Goal: Task Accomplishment & Management: Contribute content

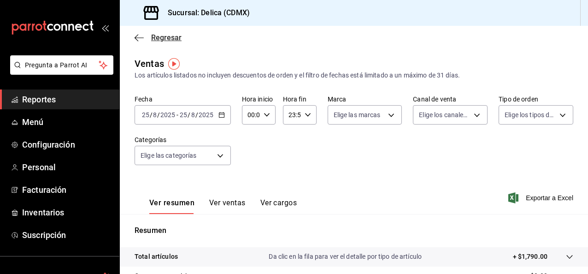
click at [155, 41] on span "Regresar" at bounding box center [166, 37] width 30 height 9
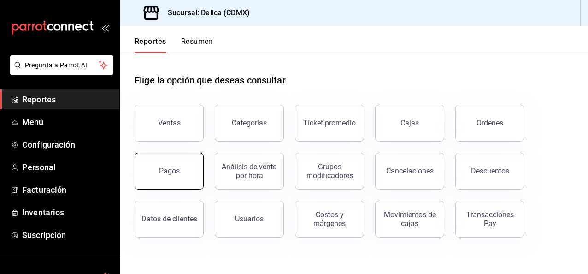
click at [189, 174] on button "Pagos" at bounding box center [169, 170] width 69 height 37
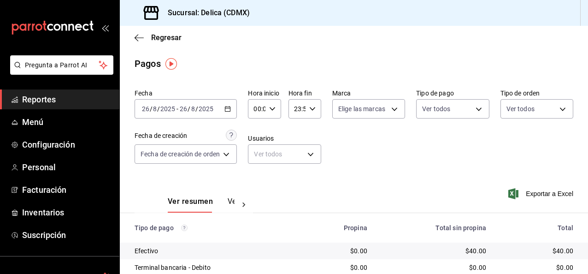
click at [230, 111] on \(Stroke\) "button" at bounding box center [228, 108] width 6 height 5
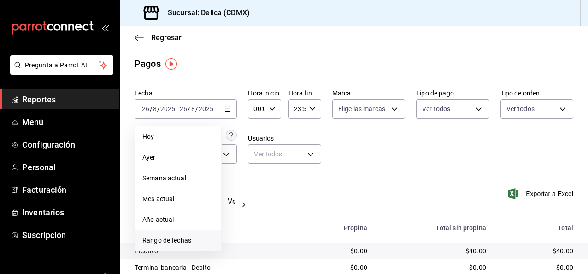
click at [191, 235] on span "Rango de fechas" at bounding box center [177, 240] width 71 height 10
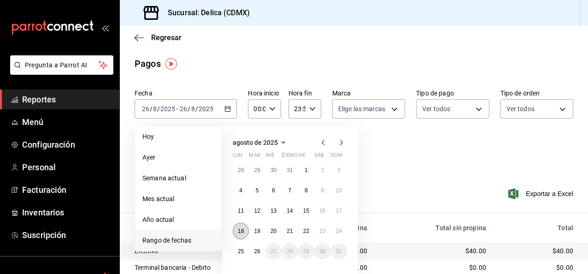
click at [244, 227] on button "18" at bounding box center [241, 231] width 16 height 17
click at [342, 229] on button "24" at bounding box center [339, 231] width 16 height 17
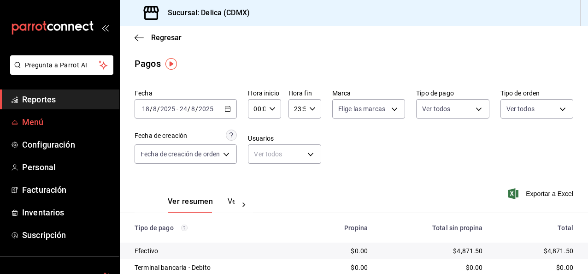
click at [68, 121] on span "Menú" at bounding box center [67, 122] width 90 height 12
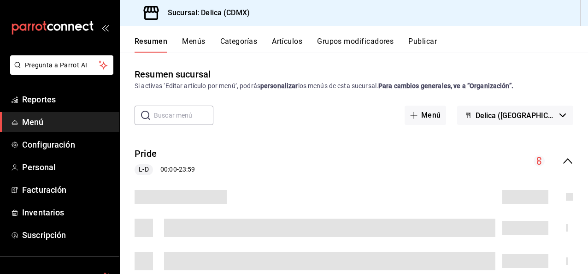
click at [283, 43] on button "Artículos" at bounding box center [287, 45] width 30 height 16
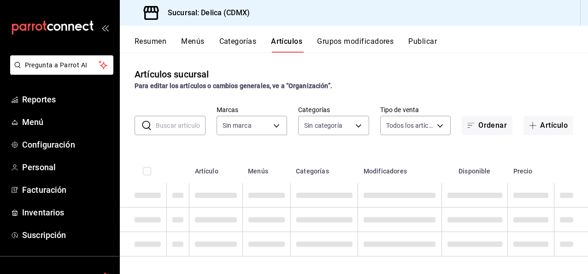
type input "7a730996-5f62-4272-afe4-36f0d9084e78"
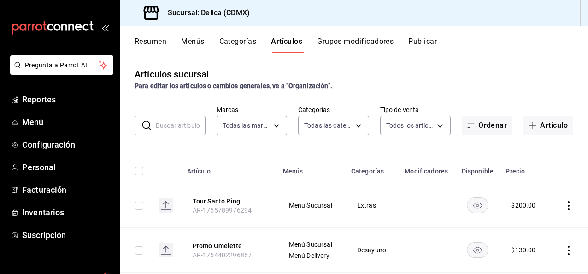
type input "9fd7ed9b-4721-4504-949e-6387cbf2b902,e9266527-8947-4de0-9865-4c95c81f8bdd,c80bb…"
click at [176, 121] on input "text" at bounding box center [181, 125] width 50 height 18
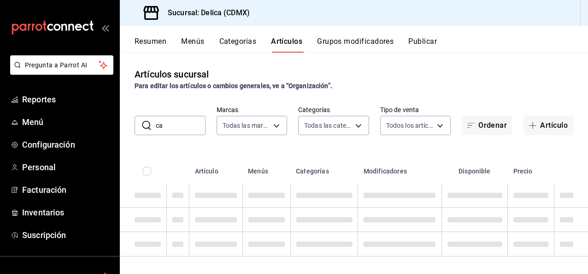
type input "c"
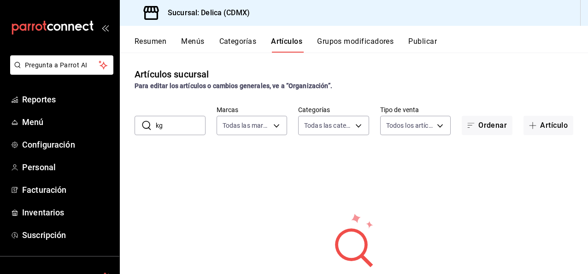
type input "k"
type input "1"
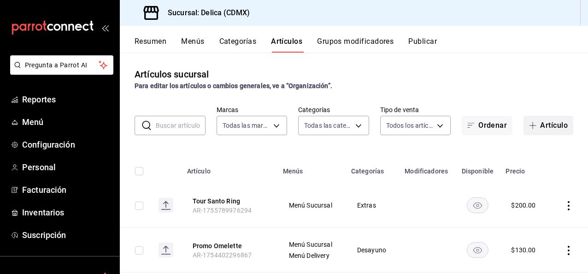
click at [539, 122] on button "Artículo" at bounding box center [548, 125] width 50 height 19
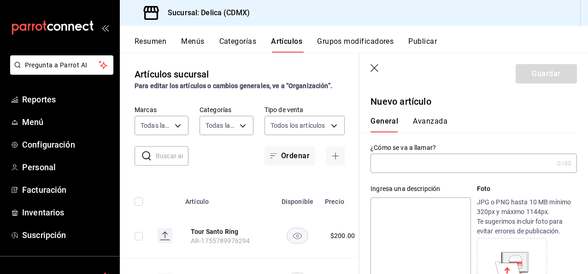
click at [411, 172] on input "text" at bounding box center [461, 163] width 183 height 18
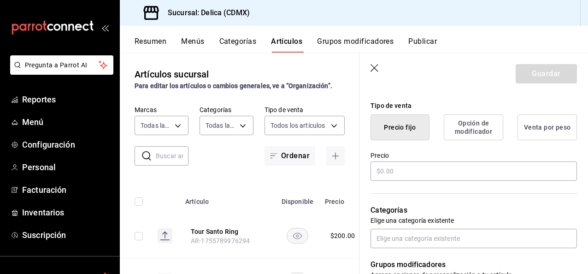
scroll to position [233, 0]
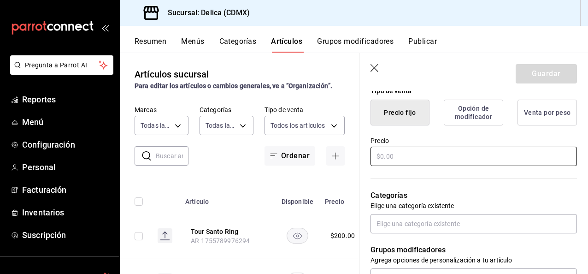
type input "1 kg [PERSON_NAME] de Cafe"
click at [453, 153] on input "text" at bounding box center [473, 156] width 206 height 19
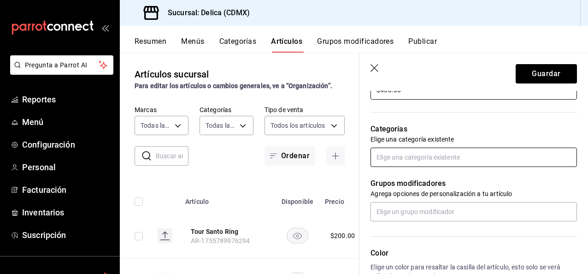
type input "$480.00"
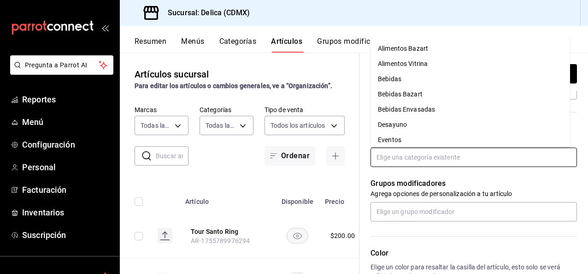
click at [413, 151] on input "text" at bounding box center [473, 156] width 206 height 19
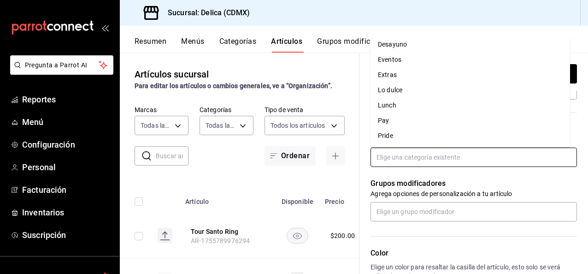
click at [473, 76] on li "Extras" at bounding box center [469, 75] width 199 height 15
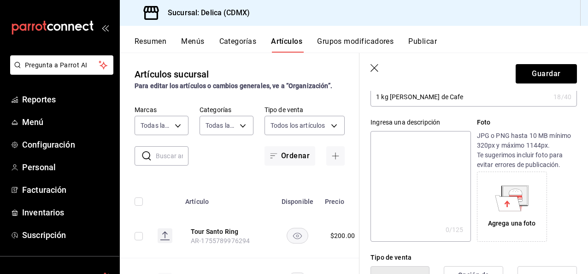
scroll to position [0, 0]
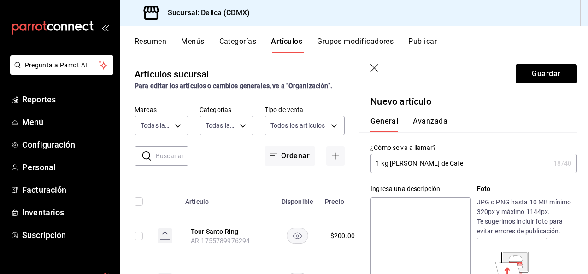
click at [423, 127] on button "Avanzada" at bounding box center [430, 125] width 35 height 16
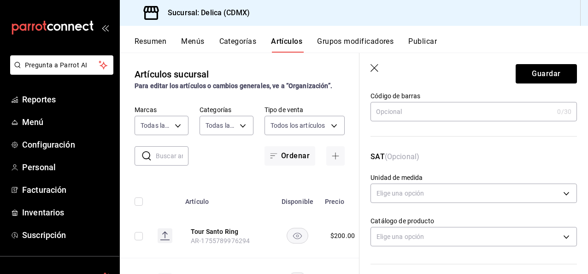
scroll to position [114, 0]
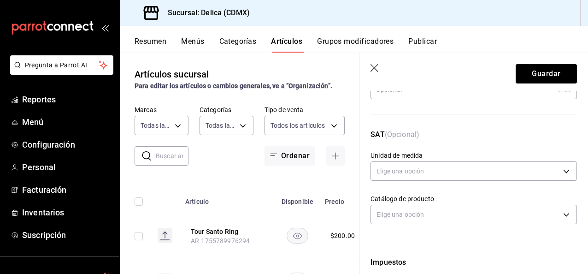
click at [467, 187] on div "Catálogo de producto Elige una opción" at bounding box center [467, 204] width 217 height 43
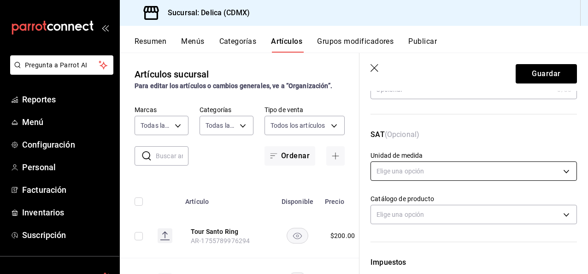
click at [463, 177] on body "Pregunta a Parrot AI Reportes Menú Configuración Personal Facturación Inventari…" at bounding box center [294, 137] width 588 height 274
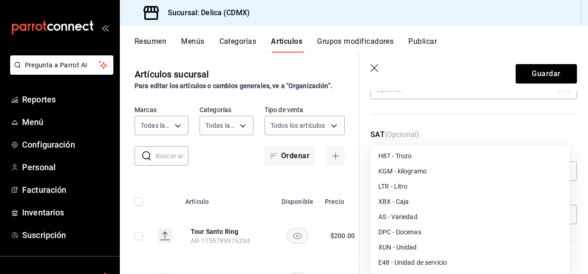
click at [445, 258] on li "E48 - Unidad de servicio" at bounding box center [470, 262] width 199 height 15
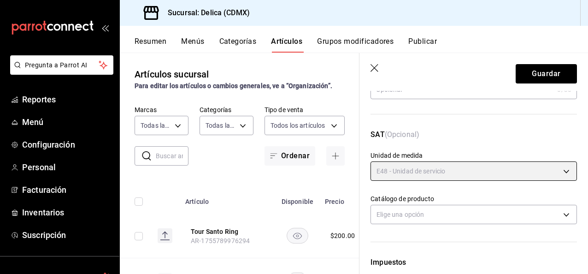
type input "E48"
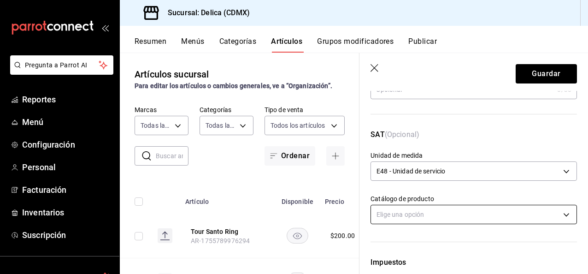
click at [486, 213] on body "Pregunta a Parrot AI Reportes Menú Configuración Personal Facturación Inventari…" at bounding box center [294, 137] width 588 height 274
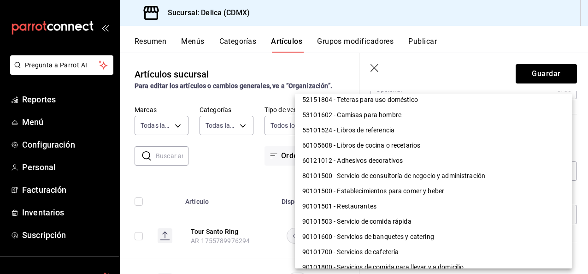
scroll to position [791, 0]
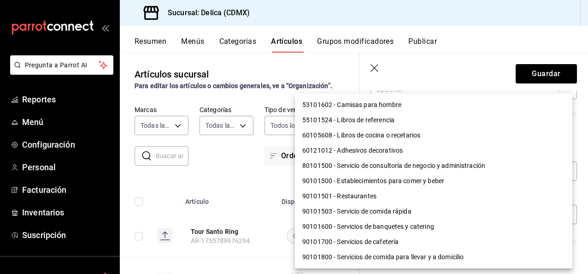
click at [419, 208] on li "90101503 - Servicio de comida rápida" at bounding box center [433, 211] width 277 height 15
type input "90101503"
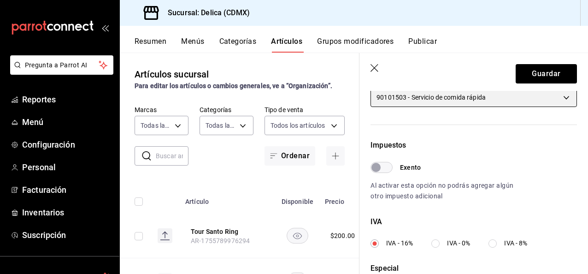
scroll to position [232, 0]
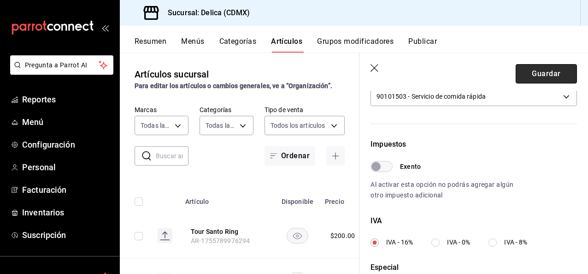
click at [529, 76] on button "Guardar" at bounding box center [546, 73] width 61 height 19
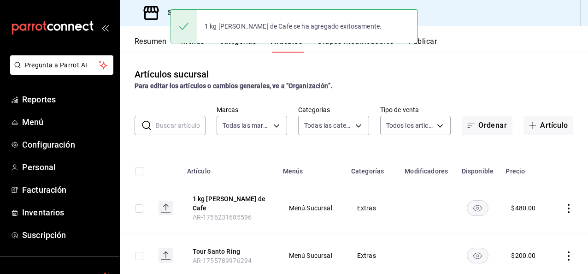
drag, startPoint x: 529, startPoint y: 76, endPoint x: 533, endPoint y: 60, distance: 17.0
click at [533, 60] on div "Artículos sucursal Para editar los artículos o cambios generales, ve a “Organiz…" at bounding box center [354, 163] width 468 height 221
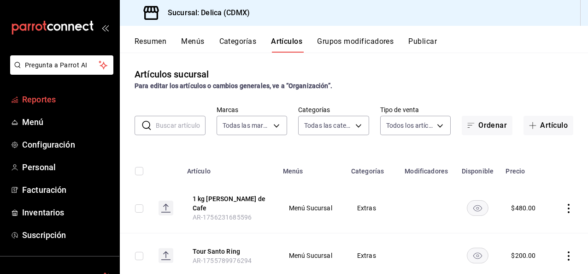
click at [36, 97] on span "Reportes" at bounding box center [67, 99] width 90 height 12
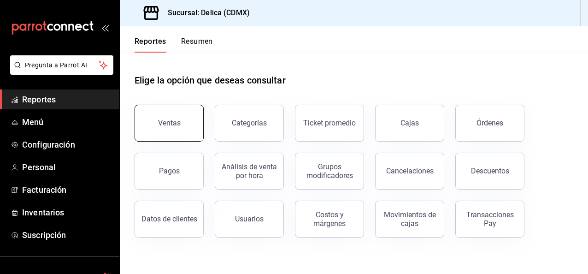
click at [170, 139] on button "Ventas" at bounding box center [169, 123] width 69 height 37
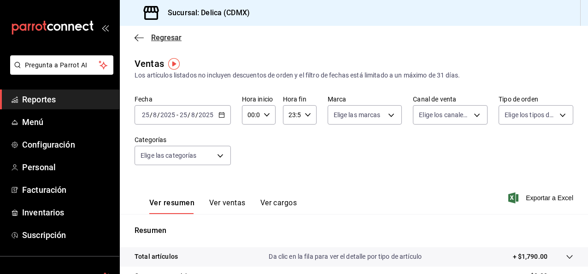
click at [169, 33] on span "Regresar" at bounding box center [166, 37] width 30 height 9
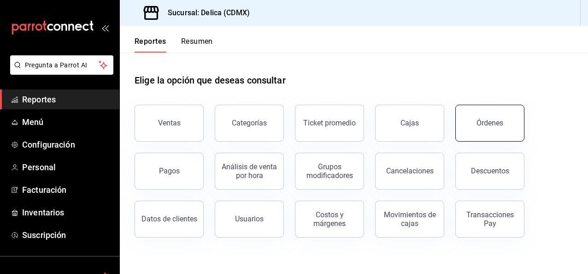
click at [503, 135] on button "Órdenes" at bounding box center [489, 123] width 69 height 37
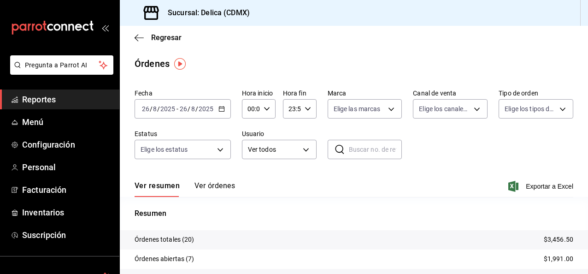
click at [218, 108] on icon "button" at bounding box center [221, 109] width 6 height 6
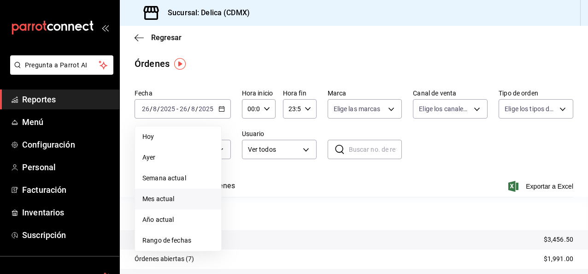
click at [201, 195] on span "Mes actual" at bounding box center [177, 199] width 71 height 10
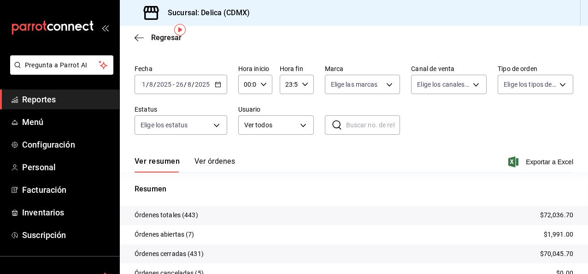
scroll to position [37, 0]
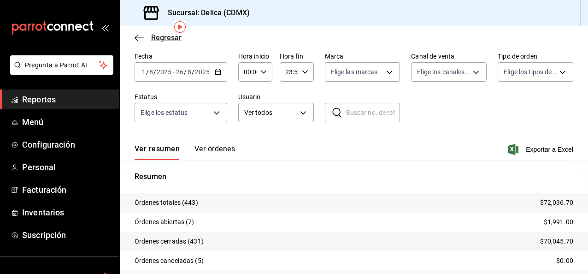
click at [160, 34] on span "Regresar" at bounding box center [166, 37] width 30 height 9
